Goal: Communication & Community: Ask a question

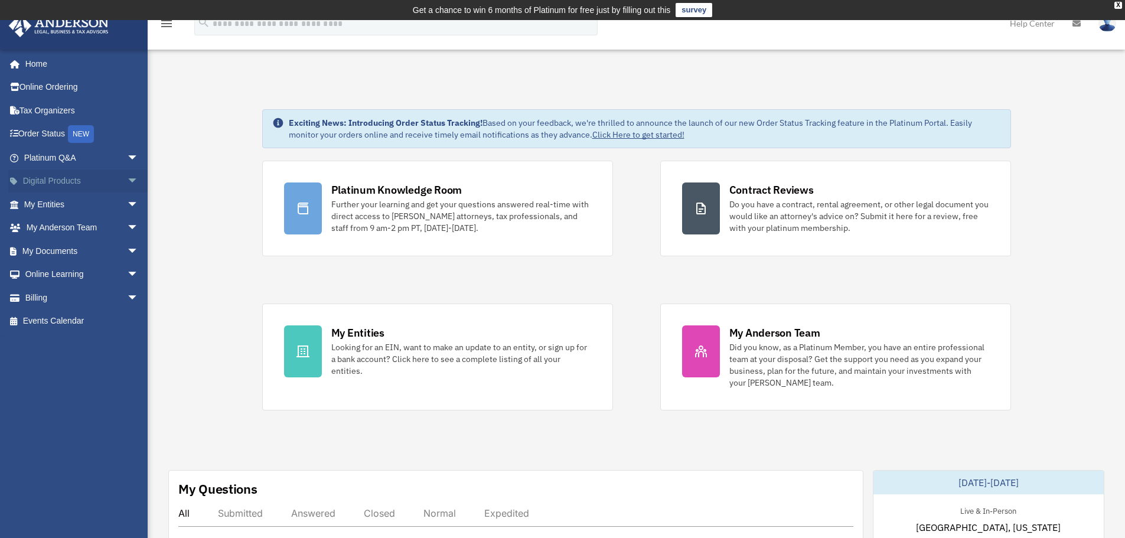
click at [127, 177] on span "arrow_drop_down" at bounding box center [139, 181] width 24 height 24
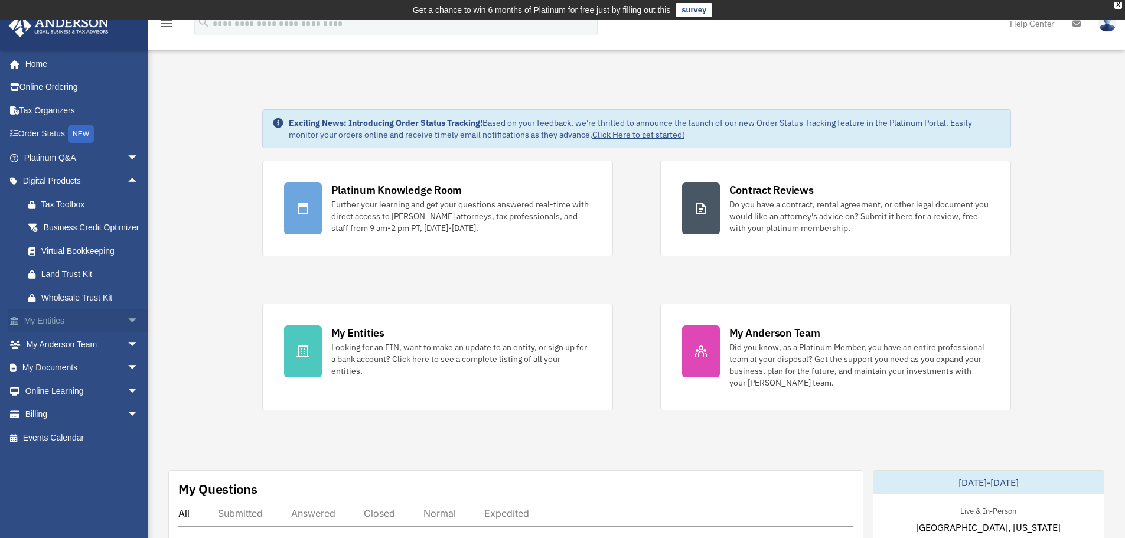
click at [127, 332] on span "arrow_drop_down" at bounding box center [139, 321] width 24 height 24
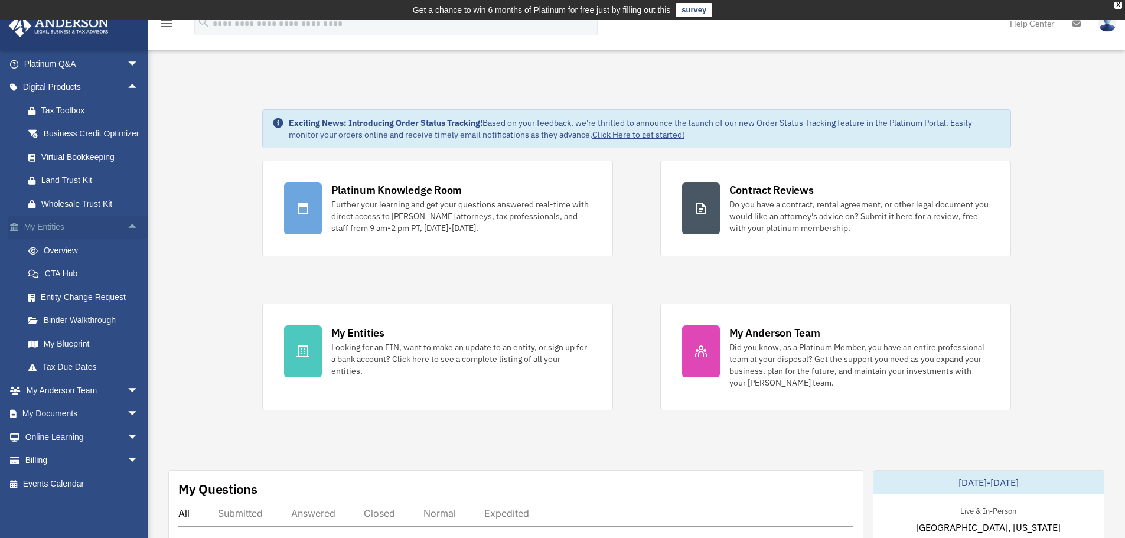
scroll to position [108, 0]
click at [44, 227] on link "My Entities arrow_drop_up" at bounding box center [82, 227] width 148 height 24
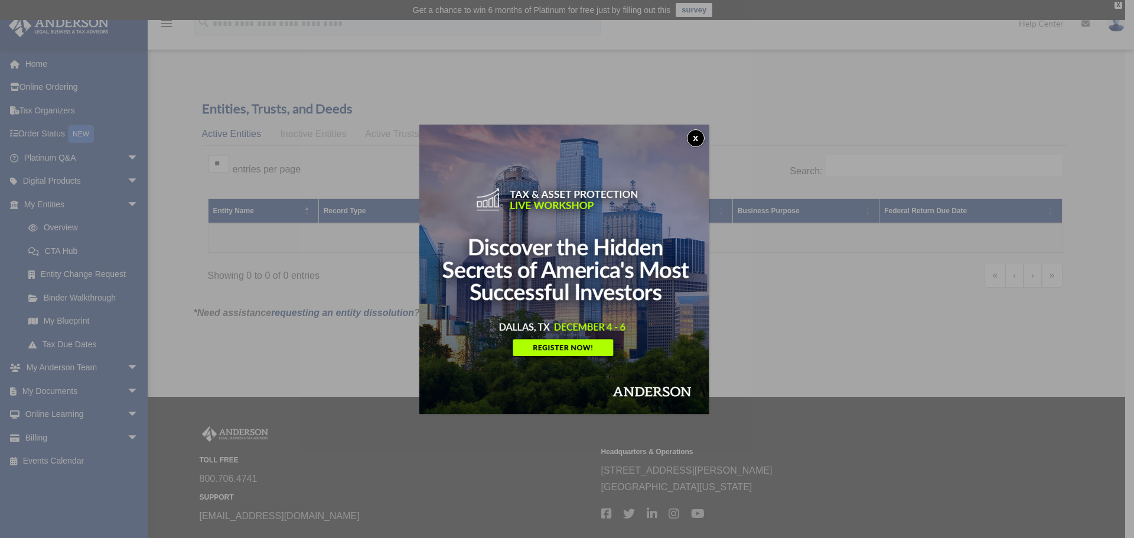
click at [698, 135] on button "x" at bounding box center [696, 138] width 18 height 18
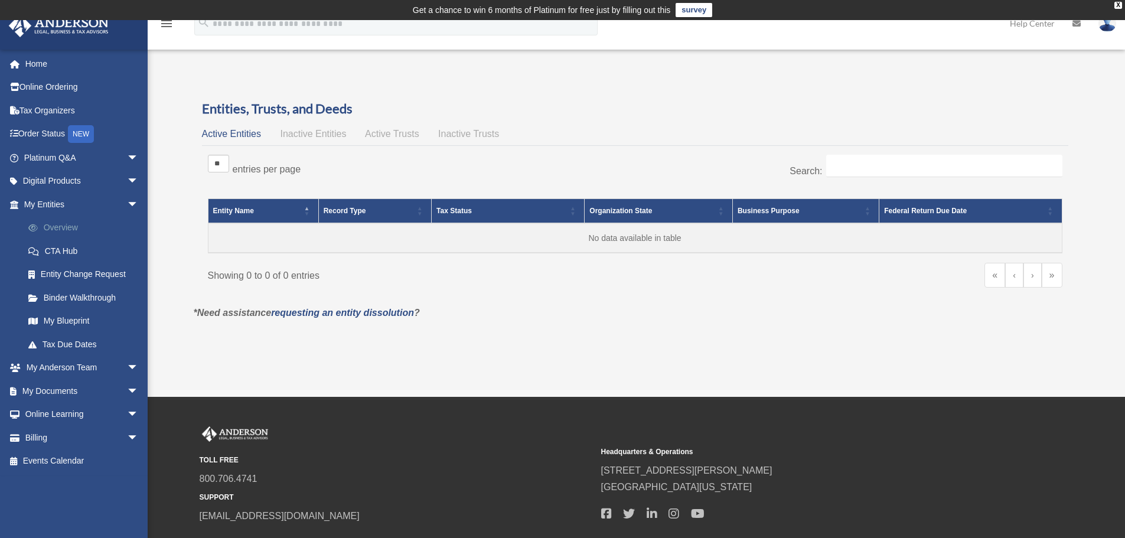
click at [66, 224] on link "Overview" at bounding box center [87, 228] width 140 height 24
click at [69, 251] on link "CTA Hub" at bounding box center [87, 251] width 140 height 24
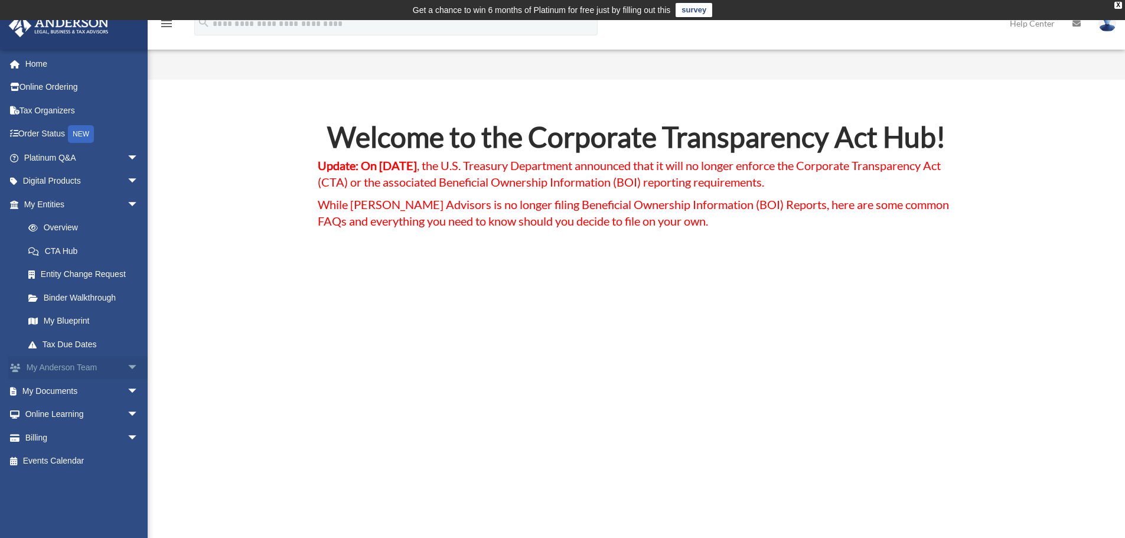
click at [85, 367] on link "My Anderson Team arrow_drop_down" at bounding box center [82, 368] width 148 height 24
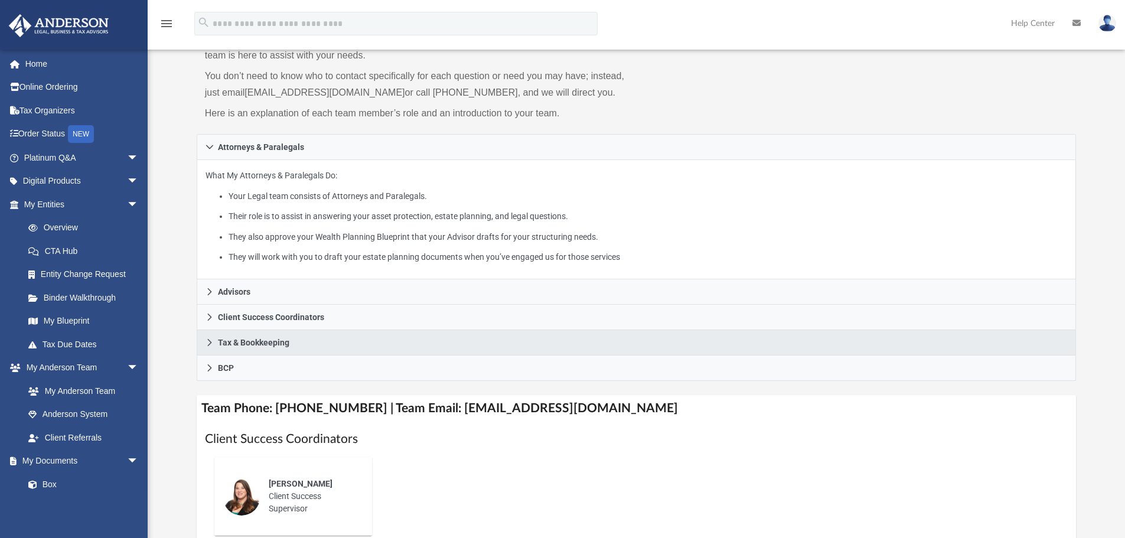
scroll to position [118, 0]
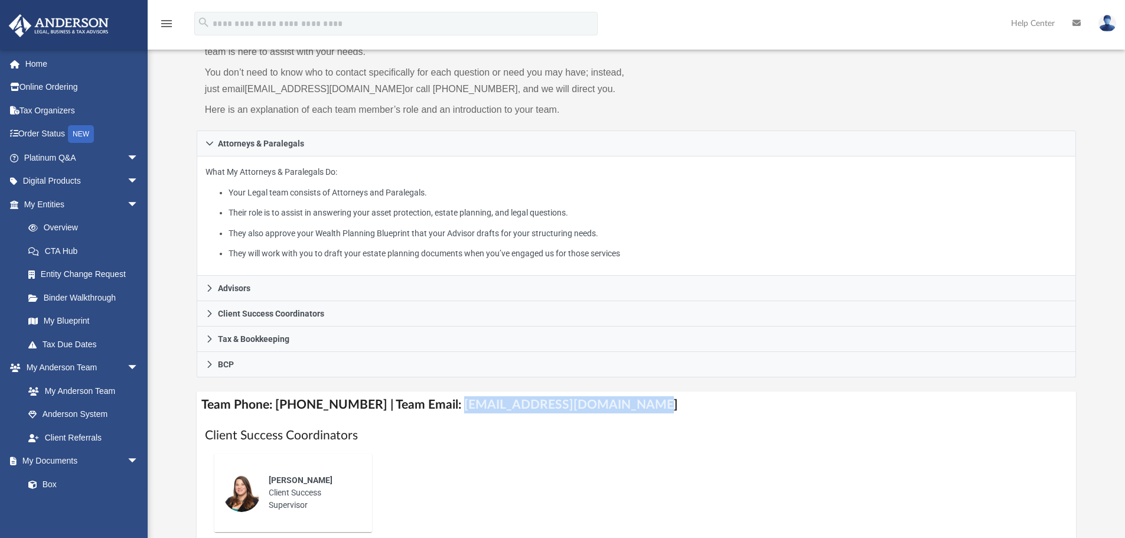
drag, startPoint x: 437, startPoint y: 400, endPoint x: 620, endPoint y: 401, distance: 182.4
click at [620, 401] on h4 "Team Phone: (725) 201-7544 | Team Email: myteam@andersonadvisors.com" at bounding box center [637, 404] width 880 height 27
copy h4 "myteam@andersonadvisors.com"
click at [556, 463] on div "Alisha Basom Client Success Supervisor" at bounding box center [636, 492] width 863 height 97
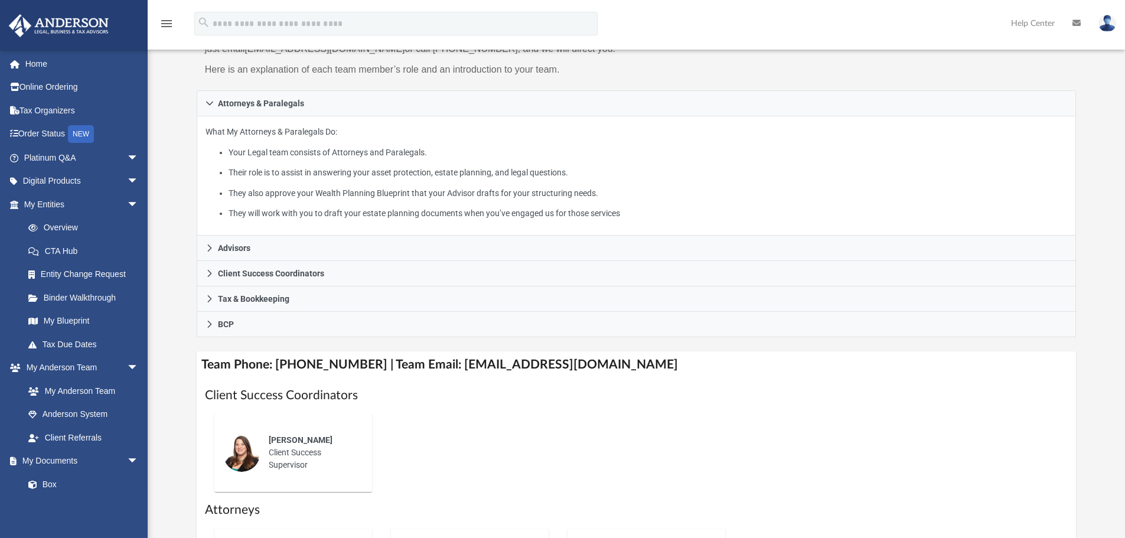
scroll to position [177, 0]
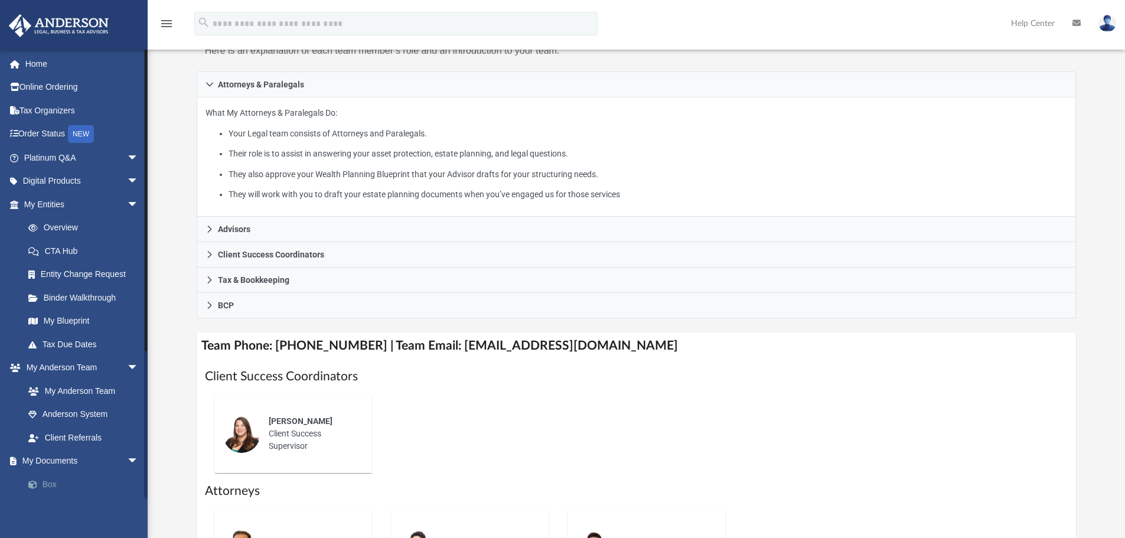
click at [43, 484] on link "Box" at bounding box center [87, 484] width 140 height 24
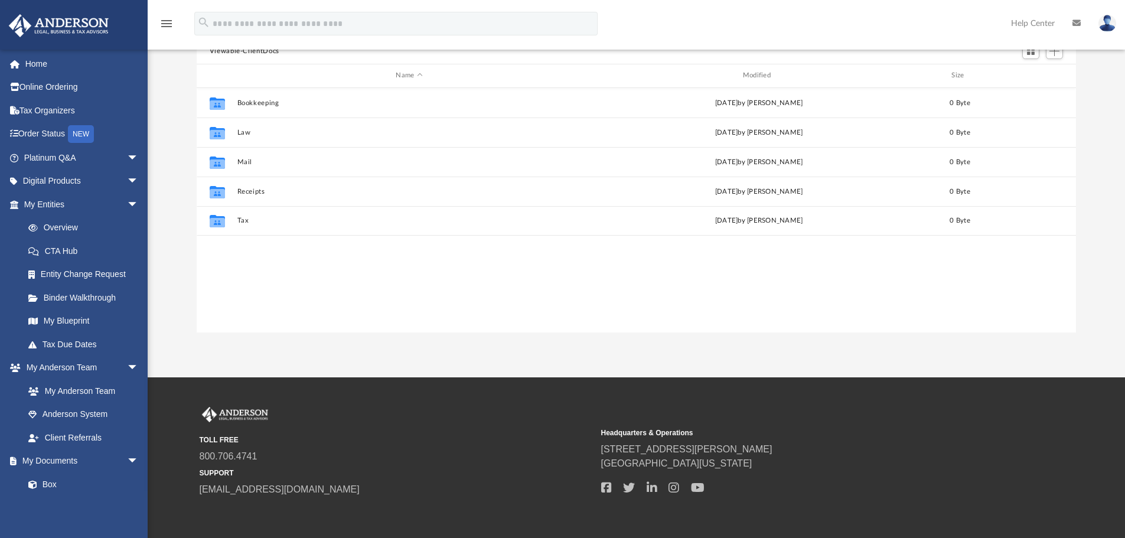
scroll to position [118, 0]
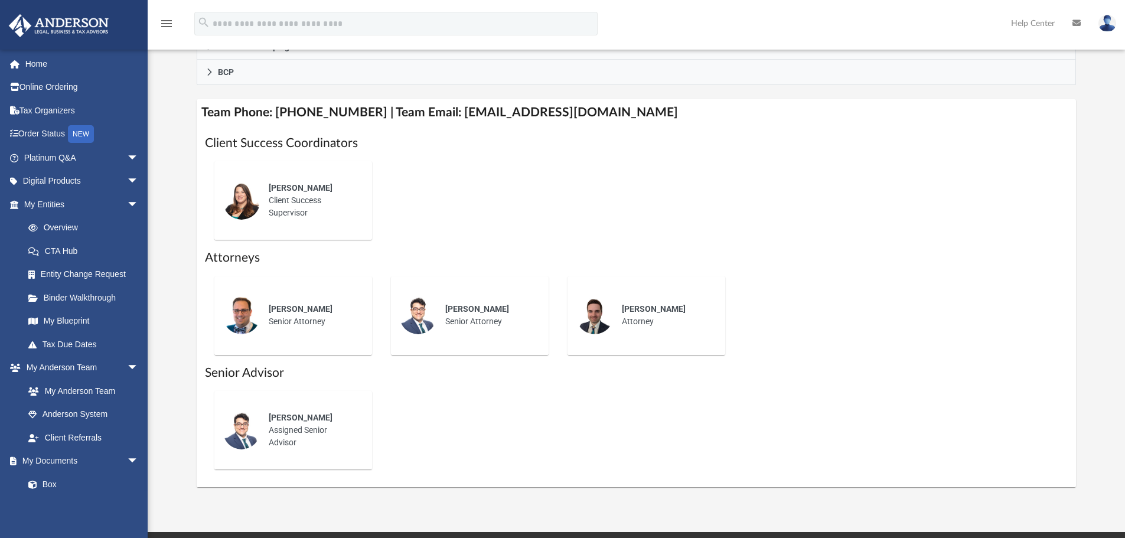
scroll to position [413, 0]
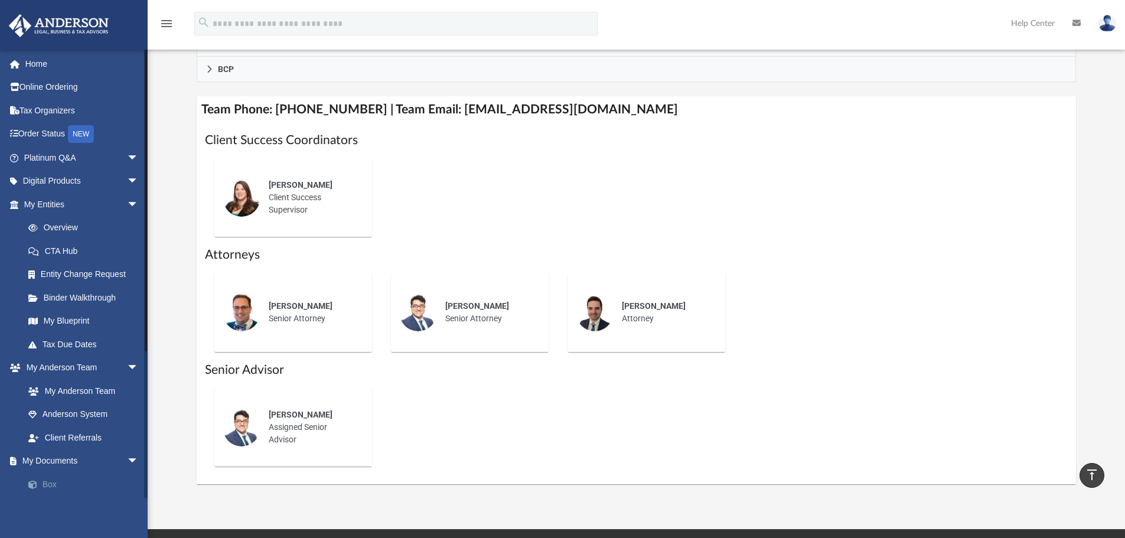
click at [46, 483] on link "Box" at bounding box center [87, 484] width 140 height 24
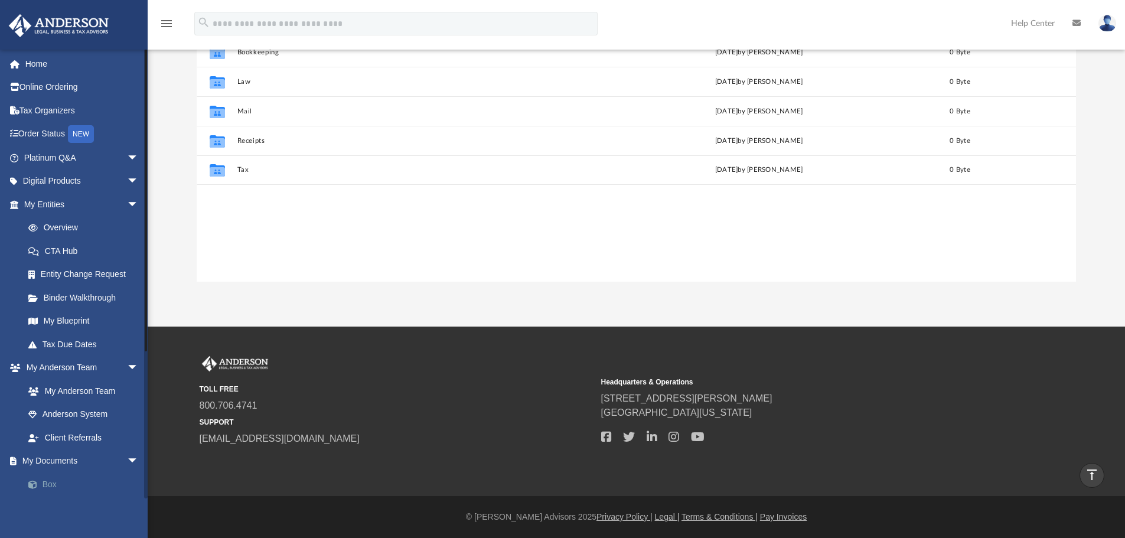
scroll to position [260, 870]
click at [46, 483] on link "Box" at bounding box center [87, 484] width 140 height 24
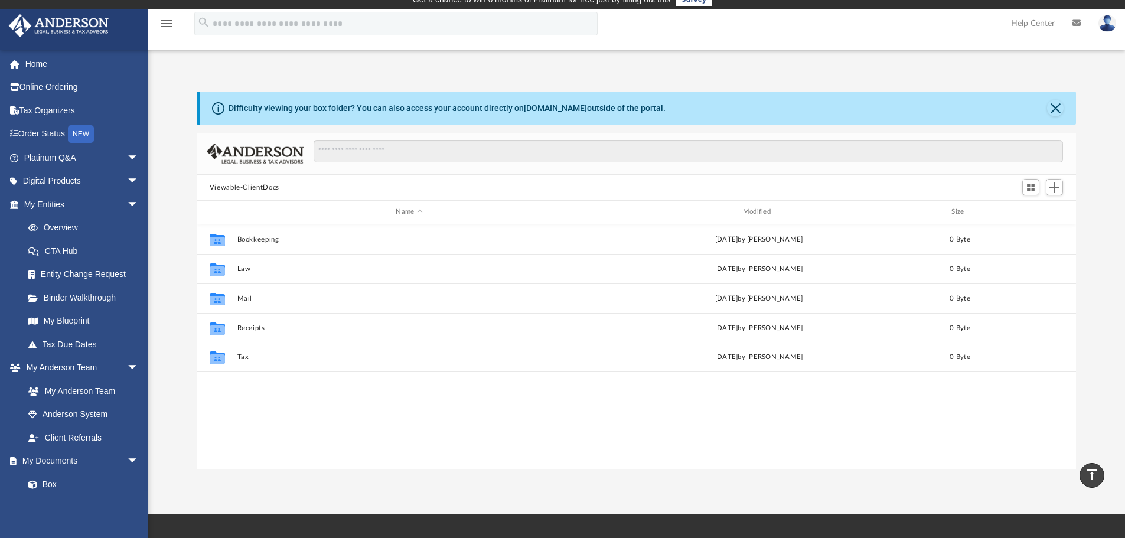
scroll to position [0, 0]
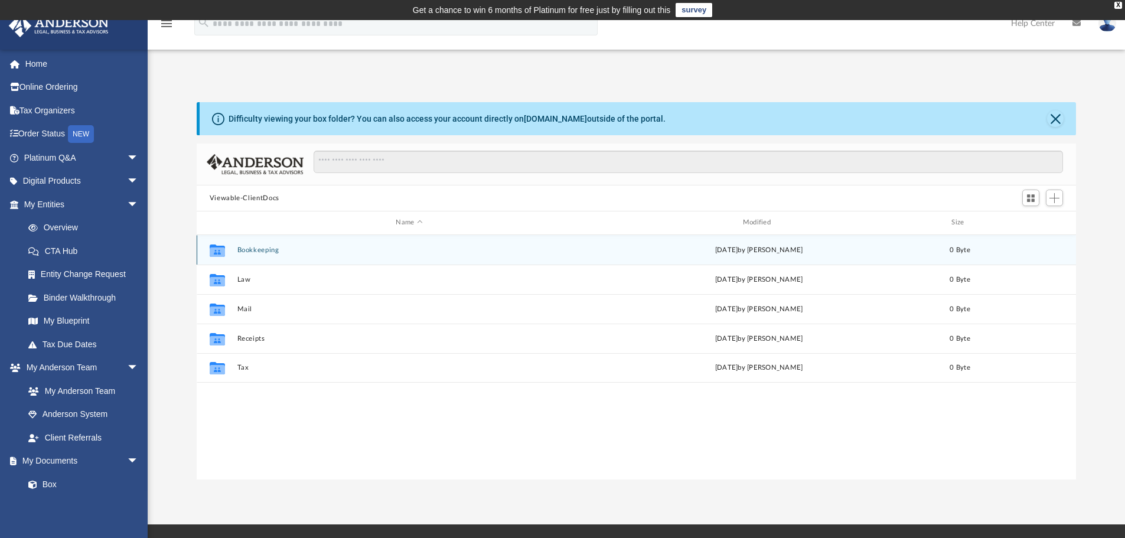
click at [313, 254] on div "Collaborated Folder Bookkeeping Sat Sep 27 2025 by Charles Rogler 0 Byte" at bounding box center [637, 250] width 880 height 30
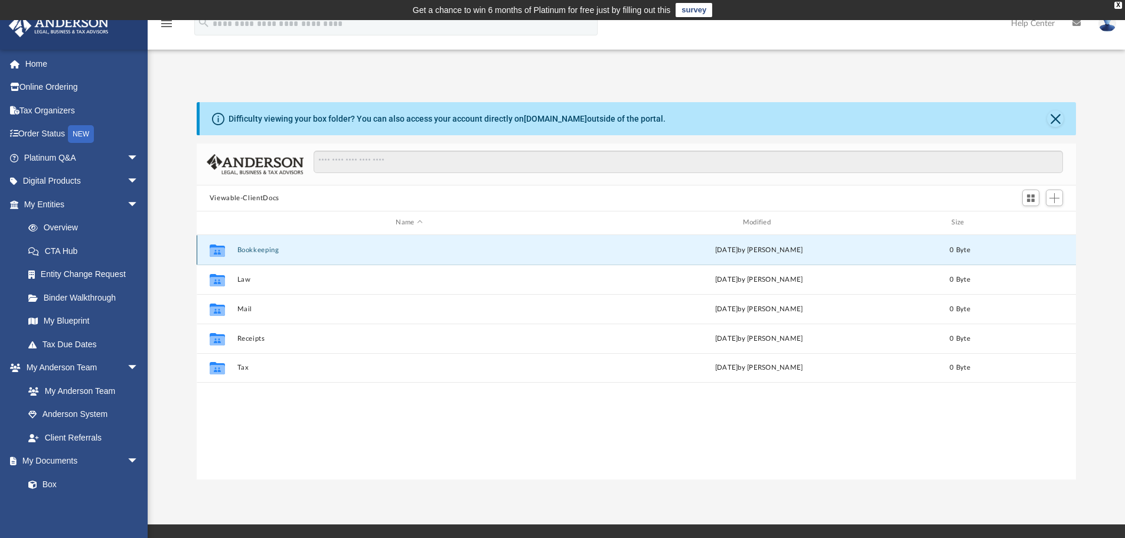
click at [313, 254] on div "Collaborated Folder Bookkeeping Sat Sep 27 2025 by Charles Rogler 0 Byte" at bounding box center [637, 250] width 880 height 30
click at [257, 251] on button "Bookkeeping" at bounding box center [409, 250] width 344 height 8
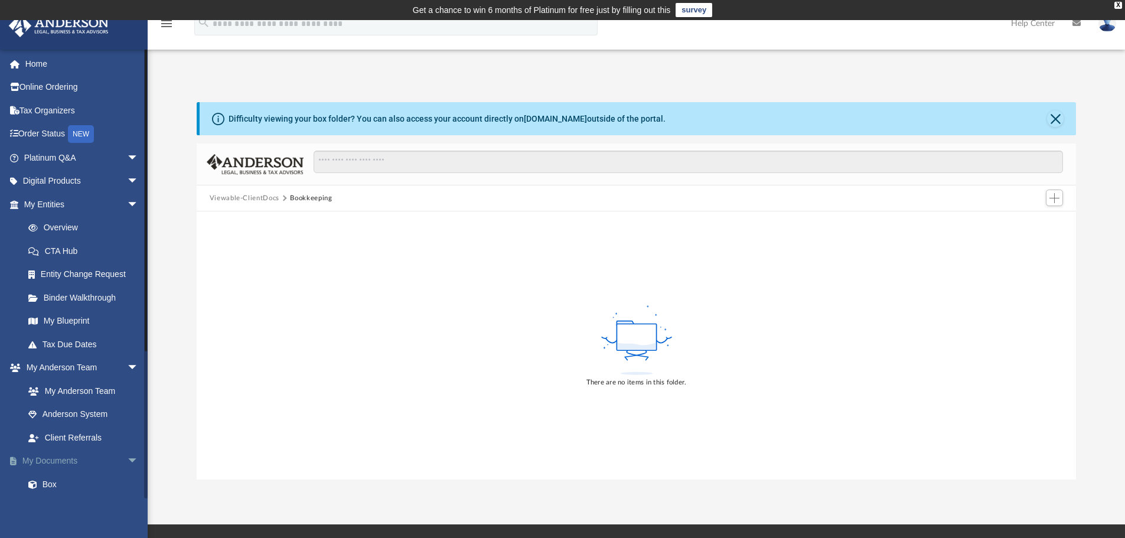
click at [67, 466] on link "My Documents arrow_drop_down" at bounding box center [82, 461] width 148 height 24
click at [1059, 115] on button "Close" at bounding box center [1055, 118] width 17 height 17
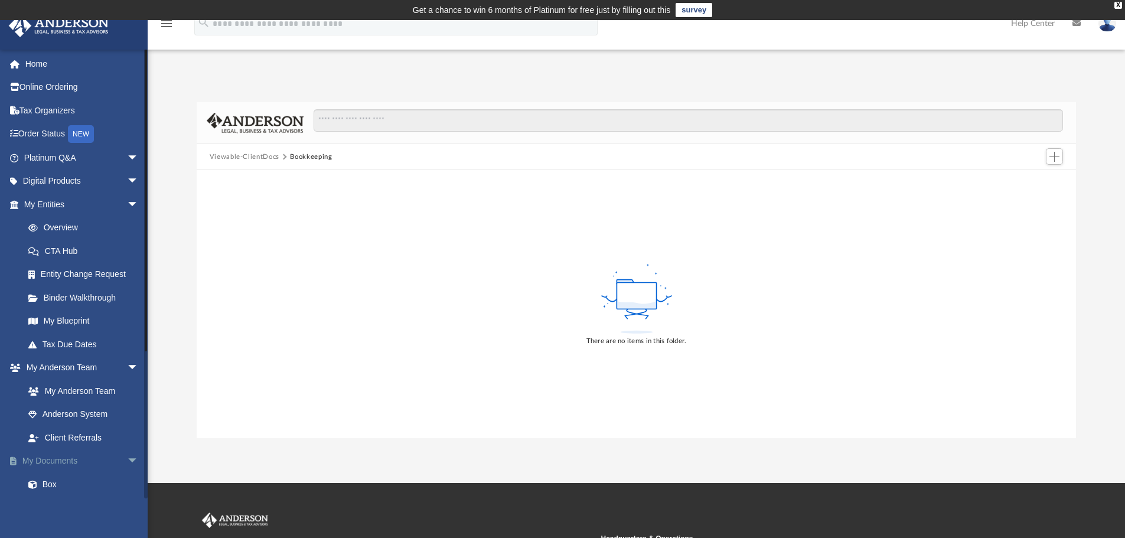
click at [64, 461] on link "My Documents arrow_drop_down" at bounding box center [82, 461] width 148 height 24
click at [36, 484] on span at bounding box center [39, 485] width 8 height 8
click at [75, 461] on link "My Documents arrow_drop_down" at bounding box center [82, 461] width 148 height 24
click at [64, 456] on link "My Documents arrow_drop_down" at bounding box center [82, 461] width 148 height 24
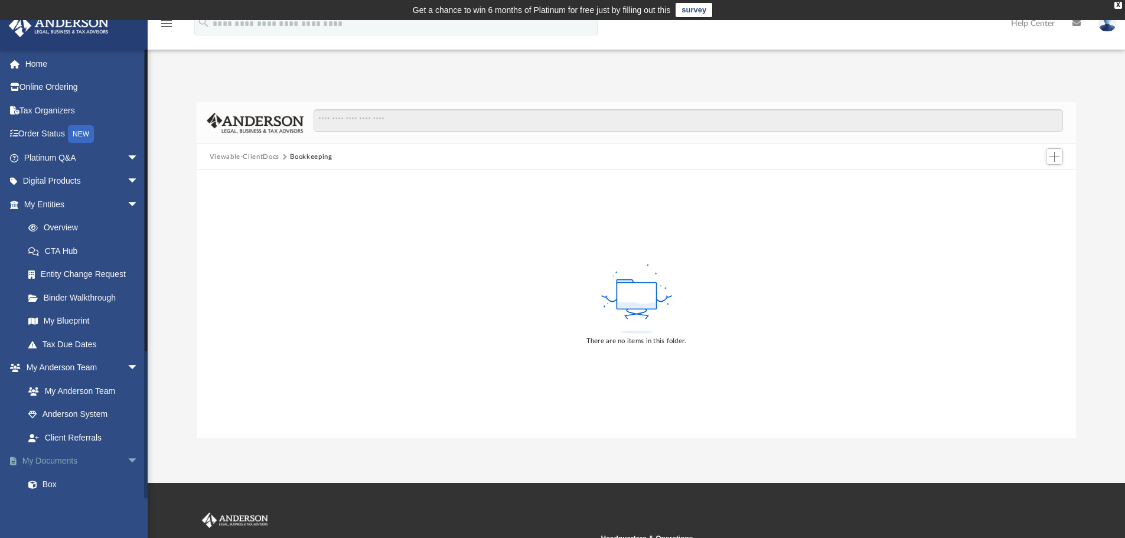
click at [127, 458] on span "arrow_drop_down" at bounding box center [139, 461] width 24 height 24
click at [127, 459] on span "arrow_drop_up" at bounding box center [139, 461] width 24 height 24
click at [47, 484] on link "Box" at bounding box center [87, 484] width 140 height 24
click at [822, 237] on div "There are no items in this folder." at bounding box center [637, 304] width 880 height 268
click at [1115, 5] on div "X" at bounding box center [1118, 5] width 8 height 7
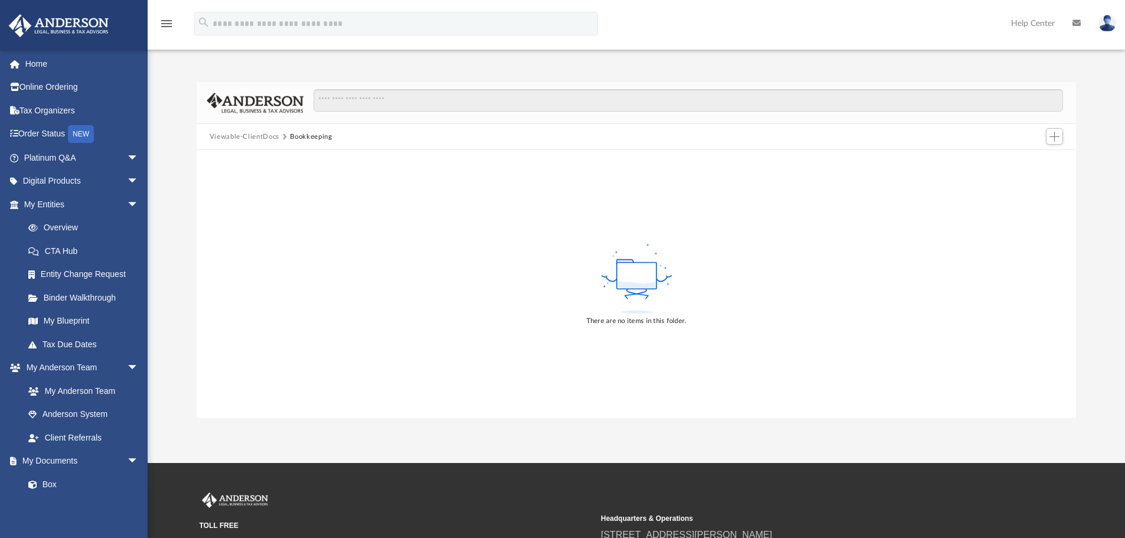
click at [170, 25] on icon "menu" at bounding box center [166, 24] width 14 height 14
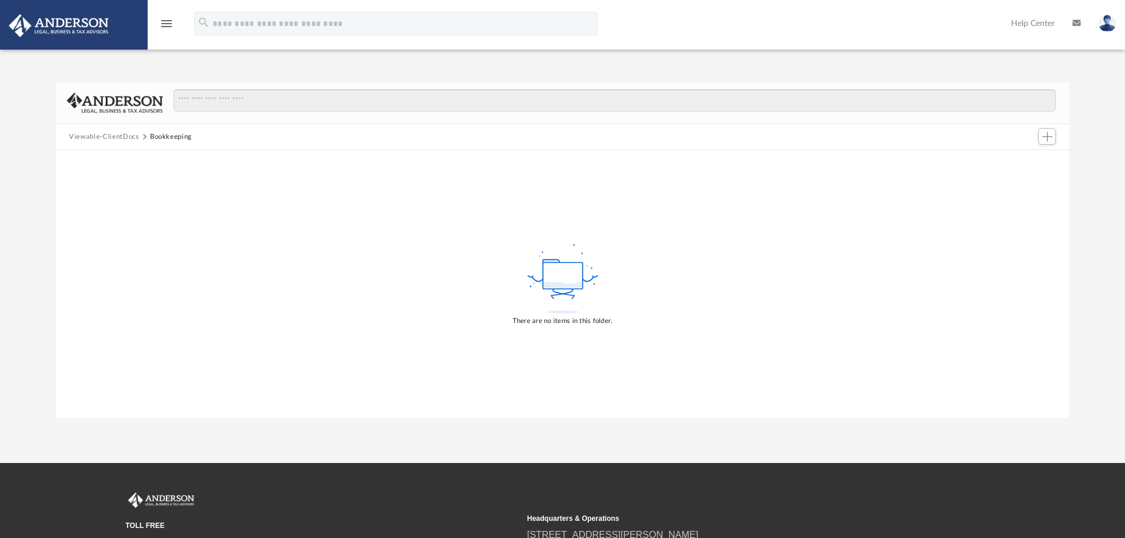
click at [170, 25] on icon "menu" at bounding box center [166, 24] width 14 height 14
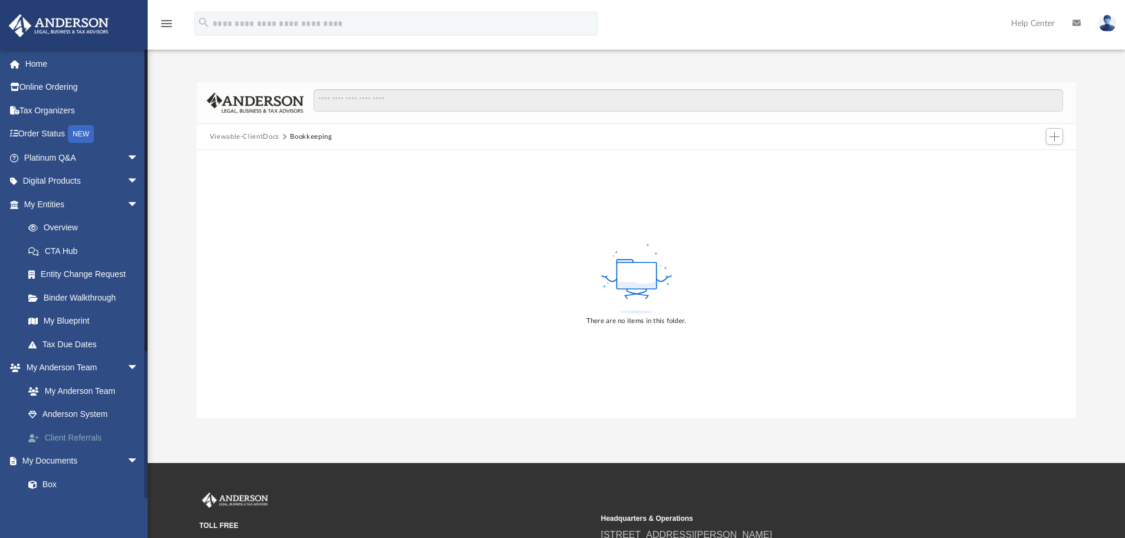
click at [67, 429] on link "Client Referrals" at bounding box center [87, 438] width 140 height 24
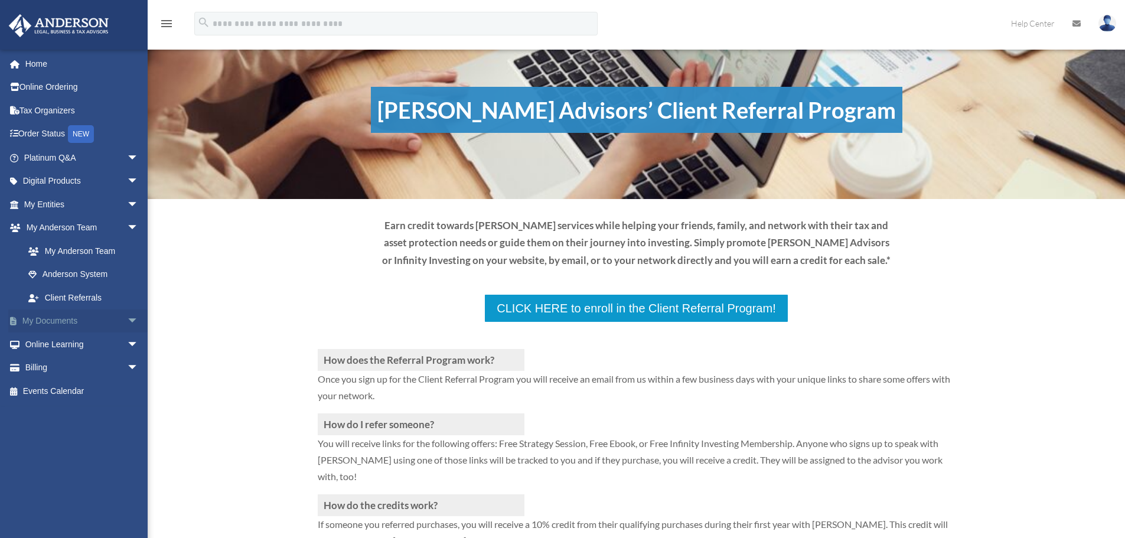
click at [74, 325] on link "My Documents arrow_drop_down" at bounding box center [82, 321] width 148 height 24
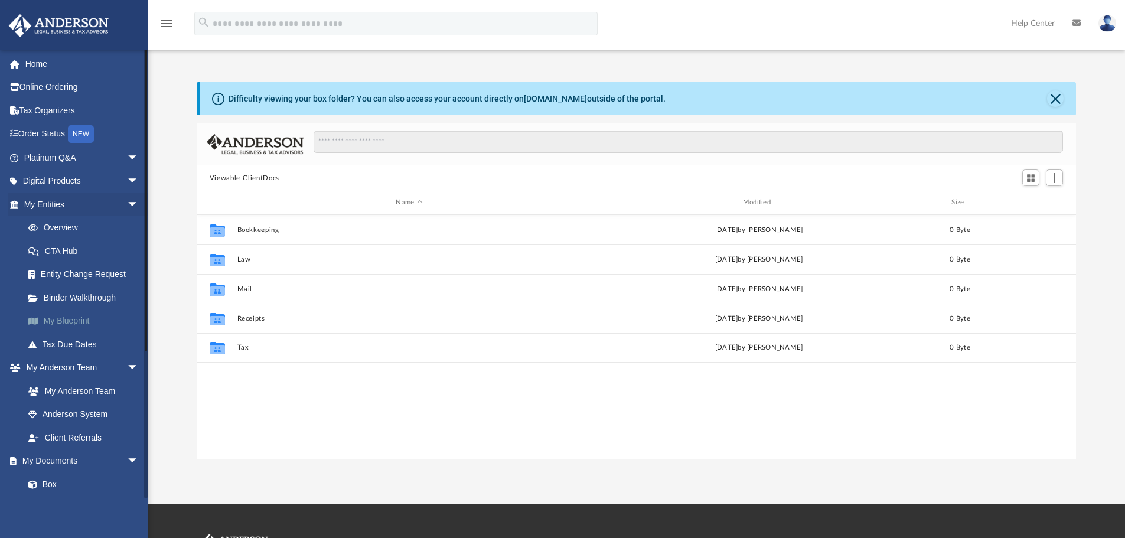
scroll to position [260, 870]
click at [47, 481] on link "Box" at bounding box center [87, 484] width 140 height 24
click at [102, 298] on link "Binder Walkthrough" at bounding box center [87, 298] width 140 height 24
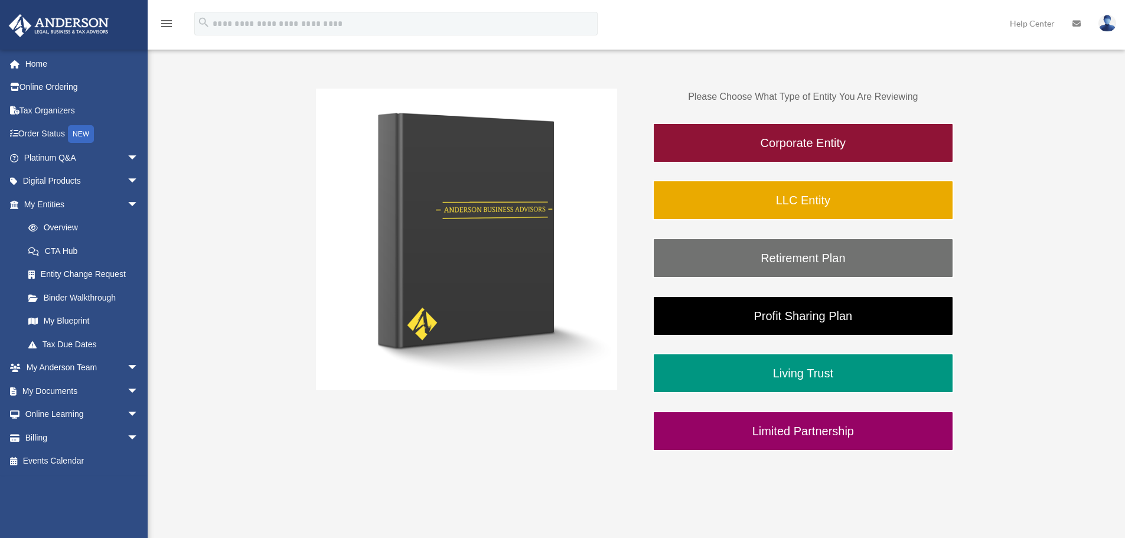
scroll to position [177, 0]
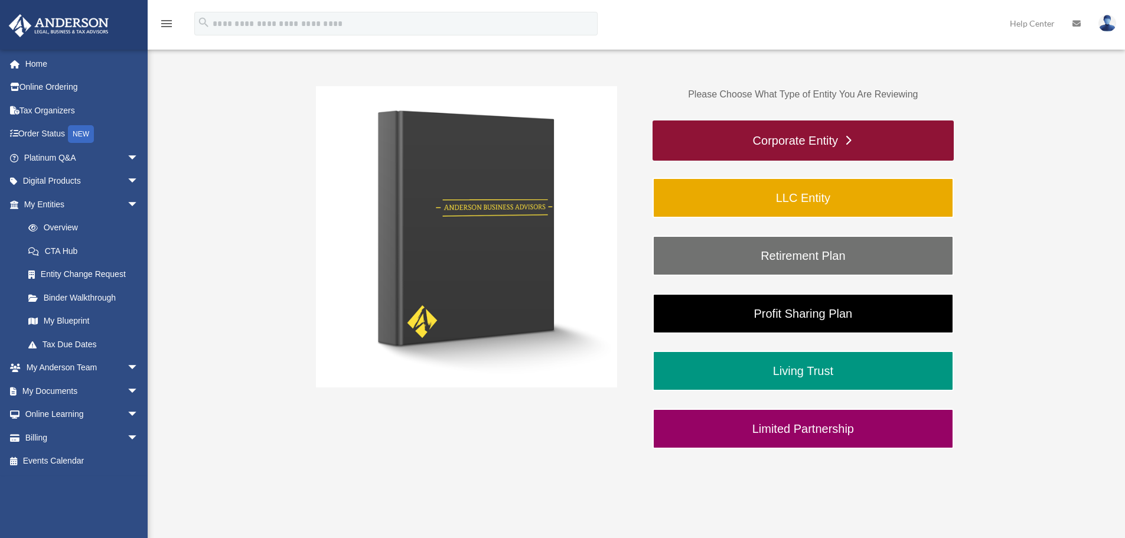
click at [786, 140] on link "Corporate Entity" at bounding box center [802, 140] width 301 height 40
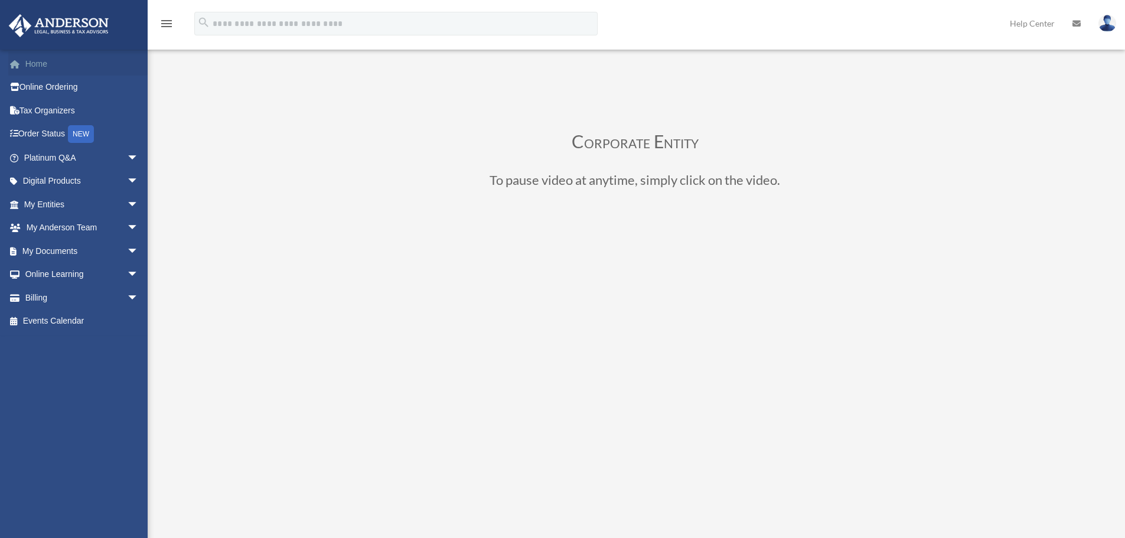
click at [43, 66] on link "Home" at bounding box center [82, 64] width 148 height 24
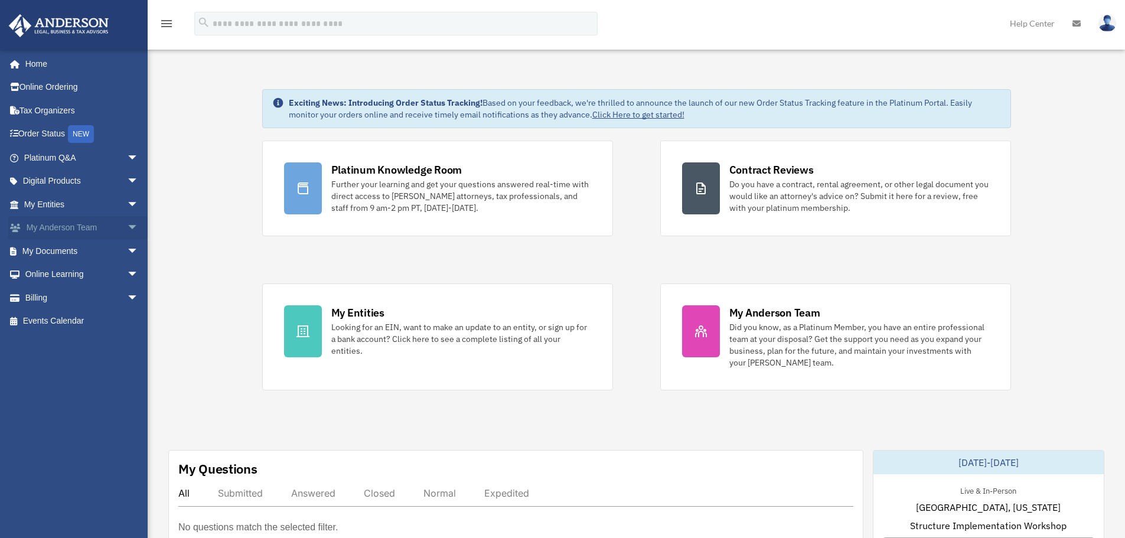
click at [96, 228] on link "My Anderson Team arrow_drop_down" at bounding box center [82, 228] width 148 height 24
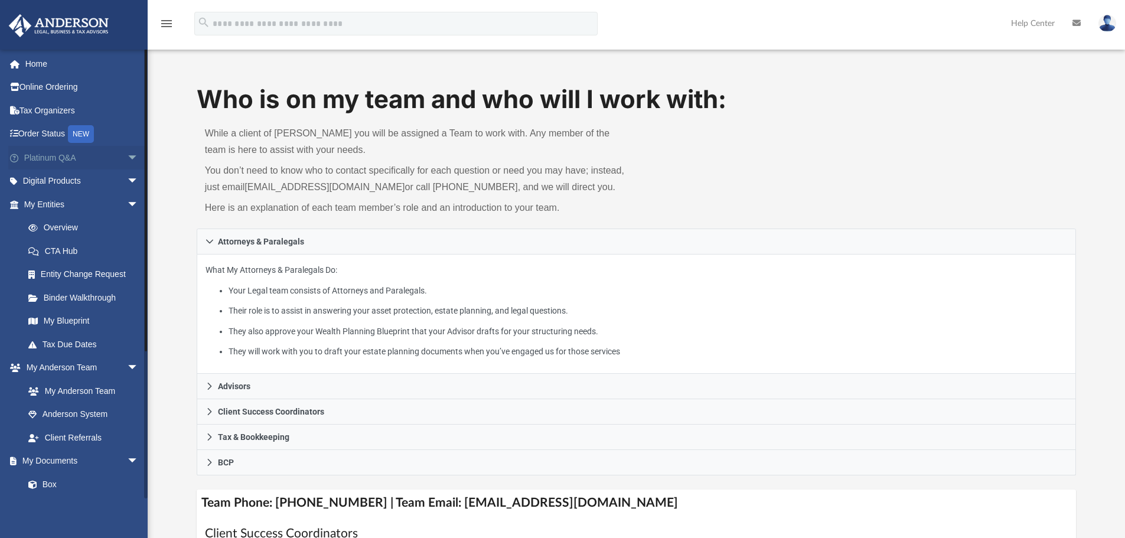
click at [79, 156] on link "Platinum Q&A arrow_drop_down" at bounding box center [82, 158] width 148 height 24
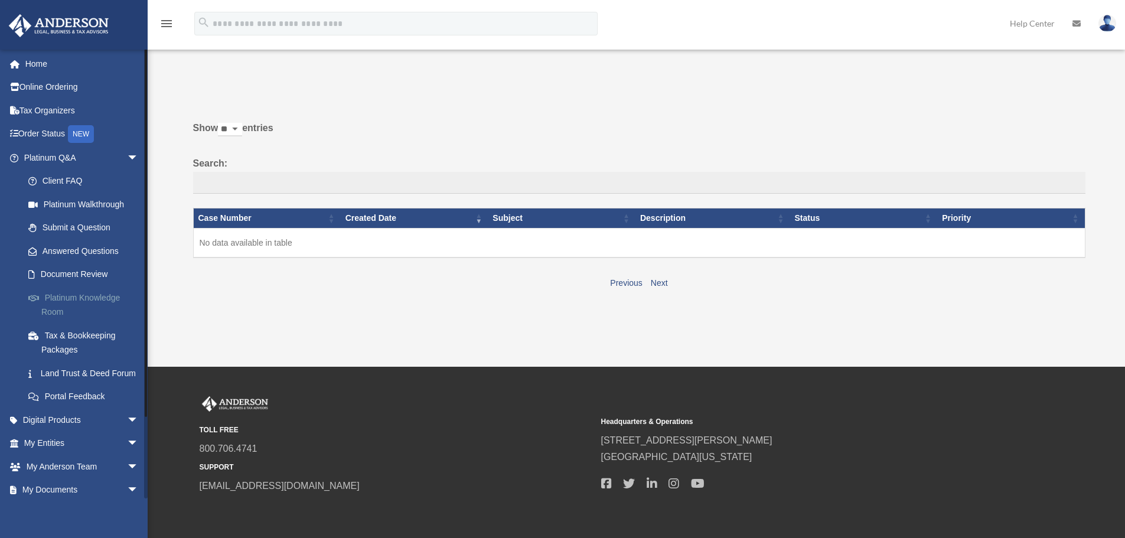
click at [103, 296] on link "Platinum Knowledge Room" at bounding box center [87, 305] width 140 height 38
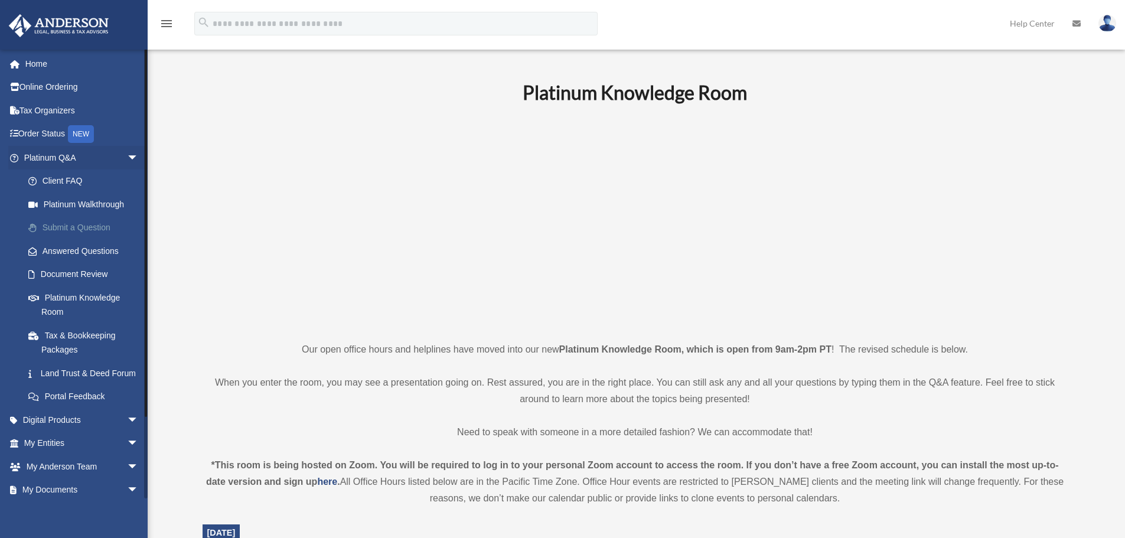
click at [89, 225] on link "Submit a Question" at bounding box center [87, 228] width 140 height 24
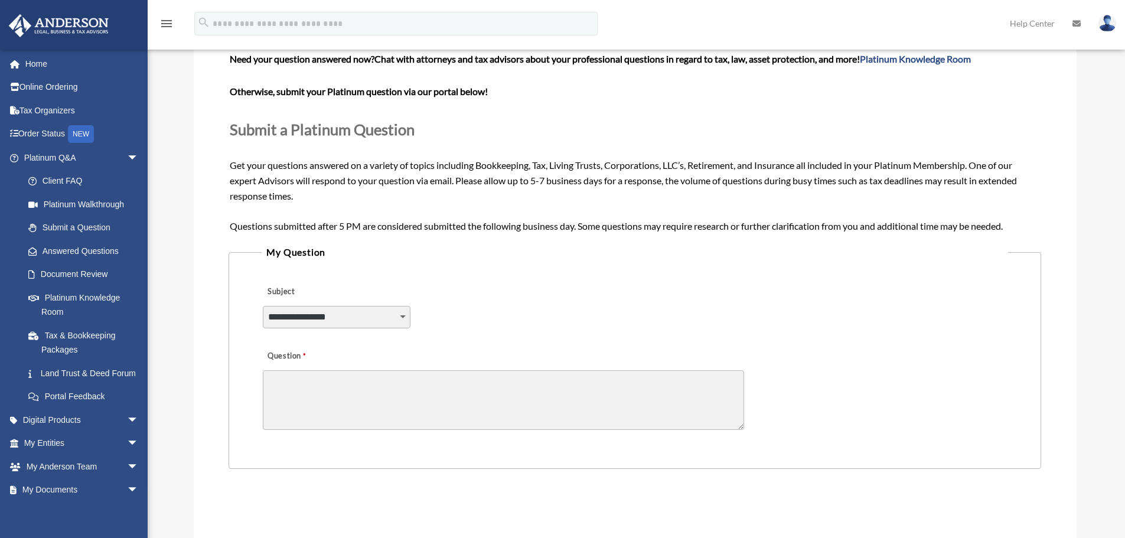
scroll to position [177, 0]
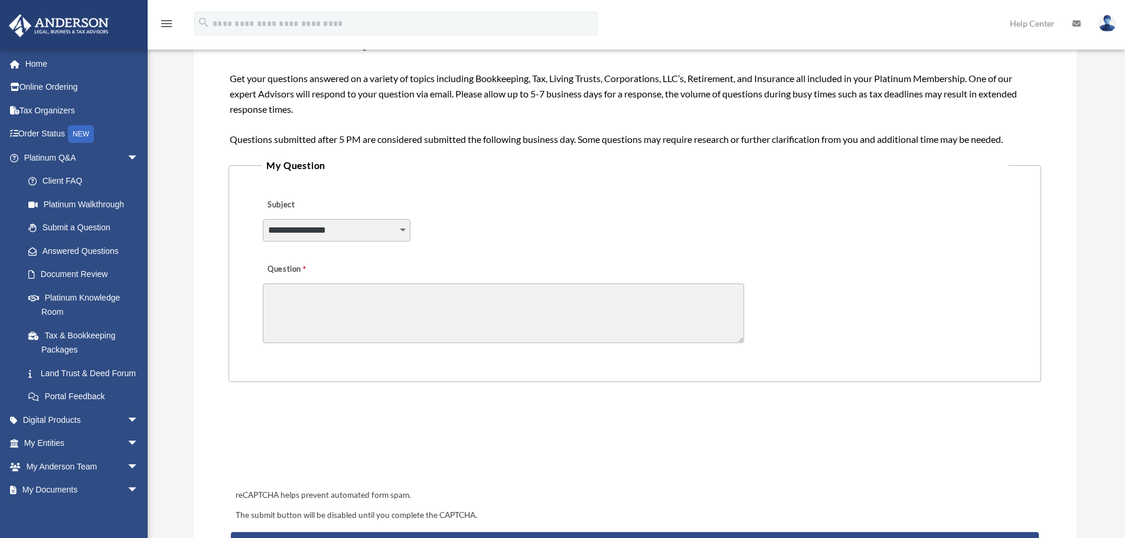
click at [384, 227] on select "**********" at bounding box center [337, 230] width 148 height 22
select select "******"
click at [263, 219] on select "**********" at bounding box center [337, 230] width 148 height 22
click at [344, 297] on textarea "Question" at bounding box center [503, 313] width 481 height 60
type textarea "**********"
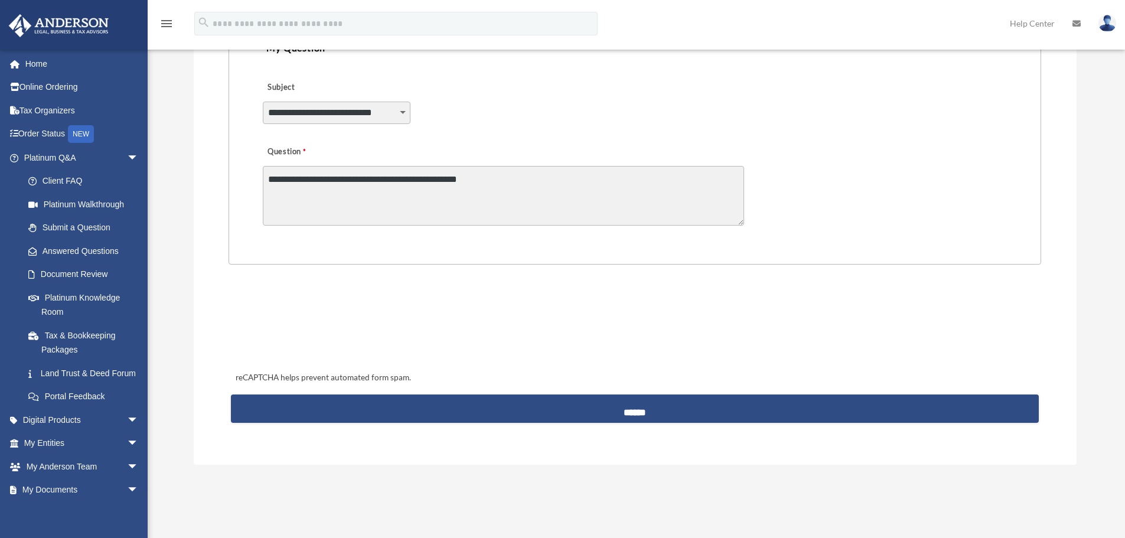
scroll to position [295, 0]
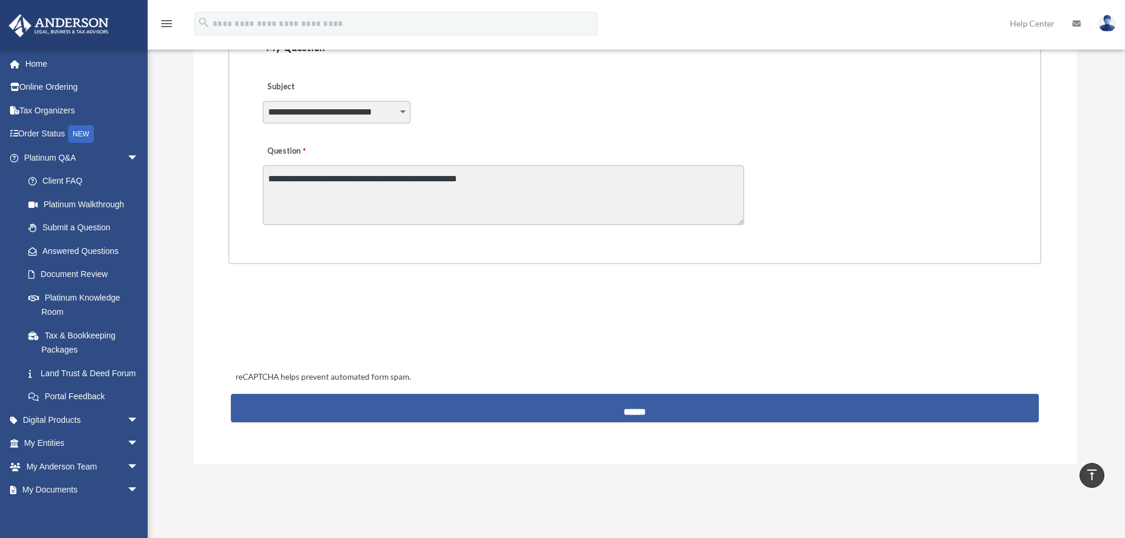
click at [636, 412] on input "******" at bounding box center [634, 408] width 807 height 28
